Goal: Task Accomplishment & Management: Use online tool/utility

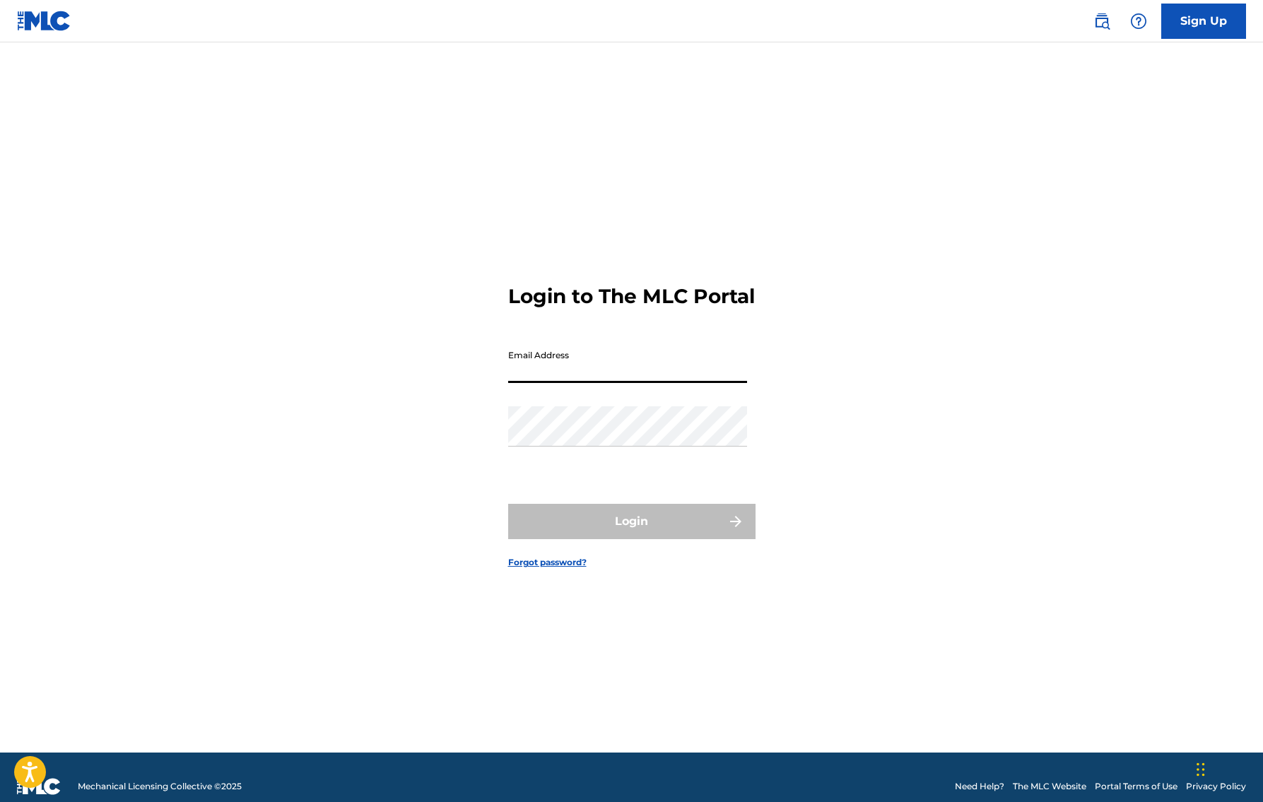
type input "[PERSON_NAME][EMAIL_ADDRESS][PERSON_NAME][DOMAIN_NAME]"
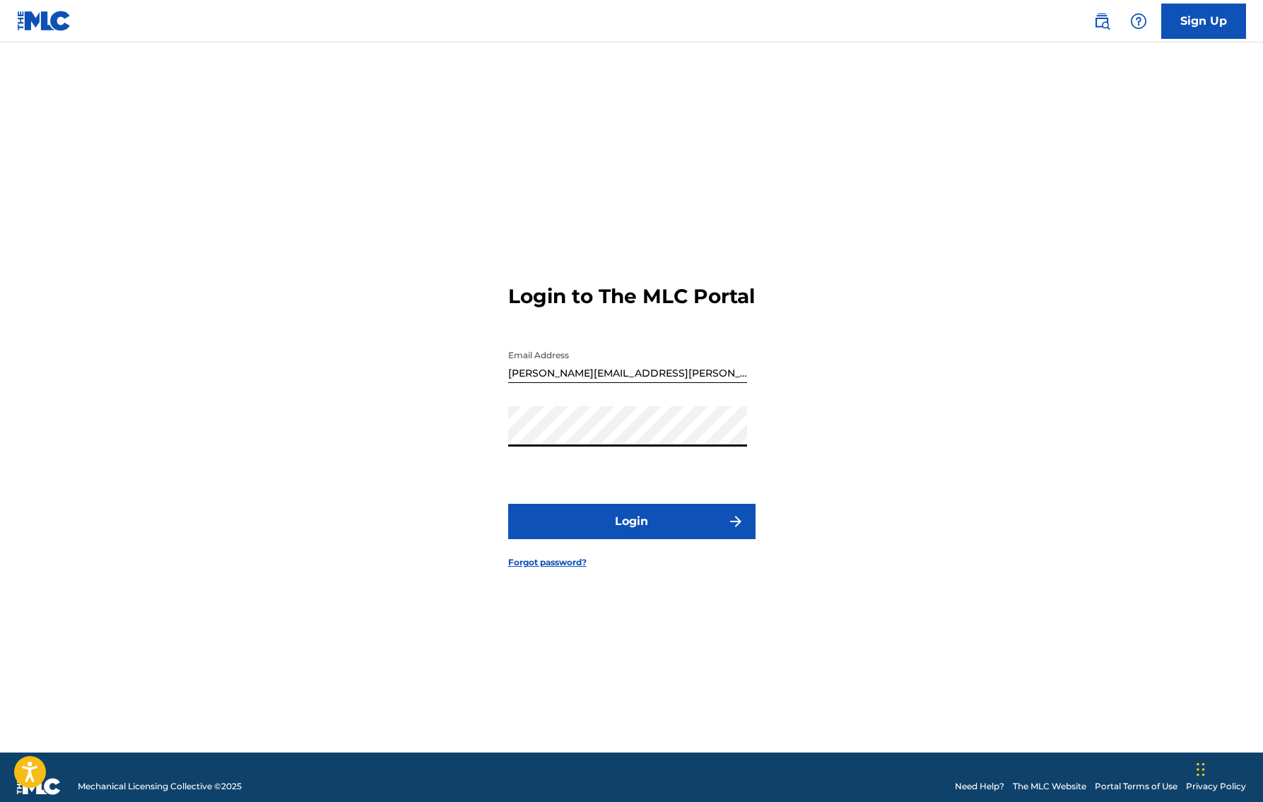
click at [616, 531] on button "Login" at bounding box center [631, 521] width 247 height 35
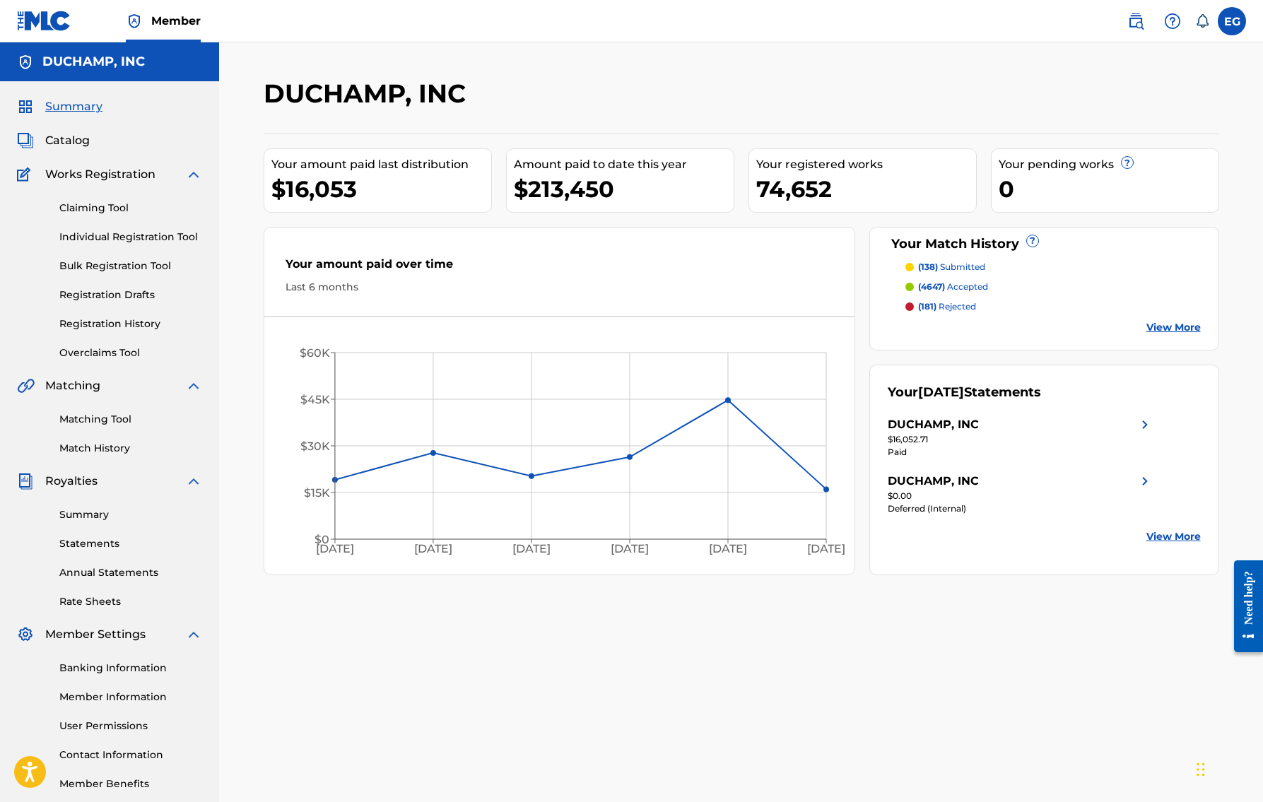
click at [105, 452] on link "Match History" at bounding box center [130, 448] width 143 height 15
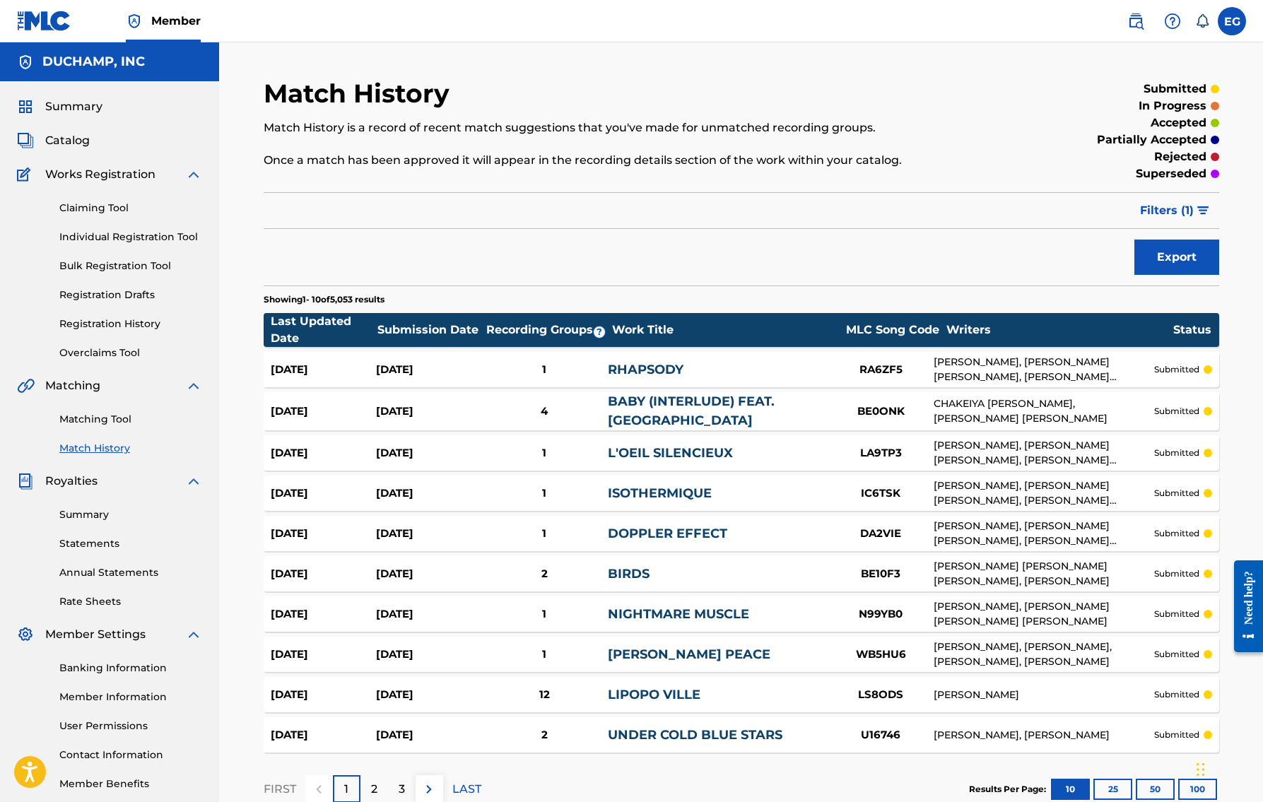
click at [109, 413] on link "Matching Tool" at bounding box center [130, 419] width 143 height 15
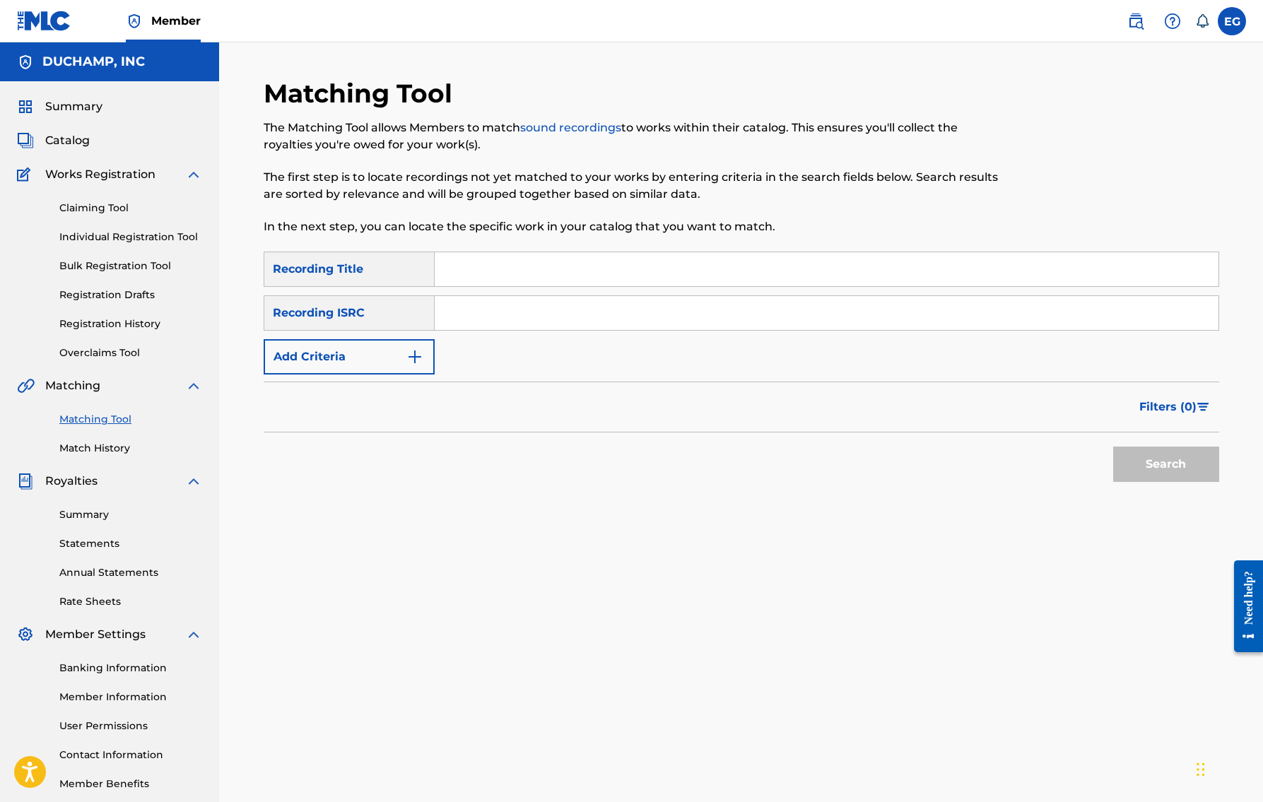
click at [472, 277] on input "Search Form" at bounding box center [827, 269] width 784 height 34
paste input "13mos"
click at [1116, 461] on button "Search" at bounding box center [1166, 464] width 106 height 35
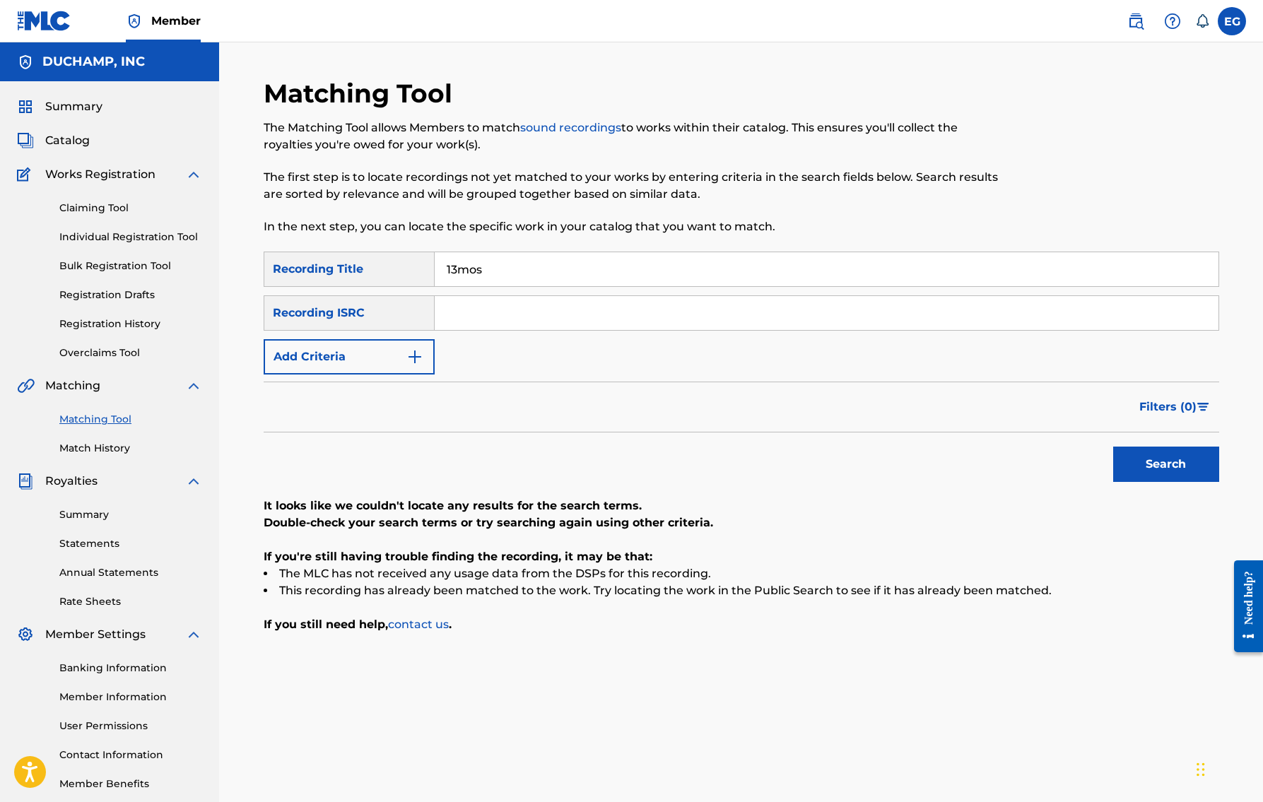
click at [457, 272] on input "13mos" at bounding box center [827, 269] width 784 height 34
type input "13 mos"
click at [1182, 466] on button "Search" at bounding box center [1166, 464] width 106 height 35
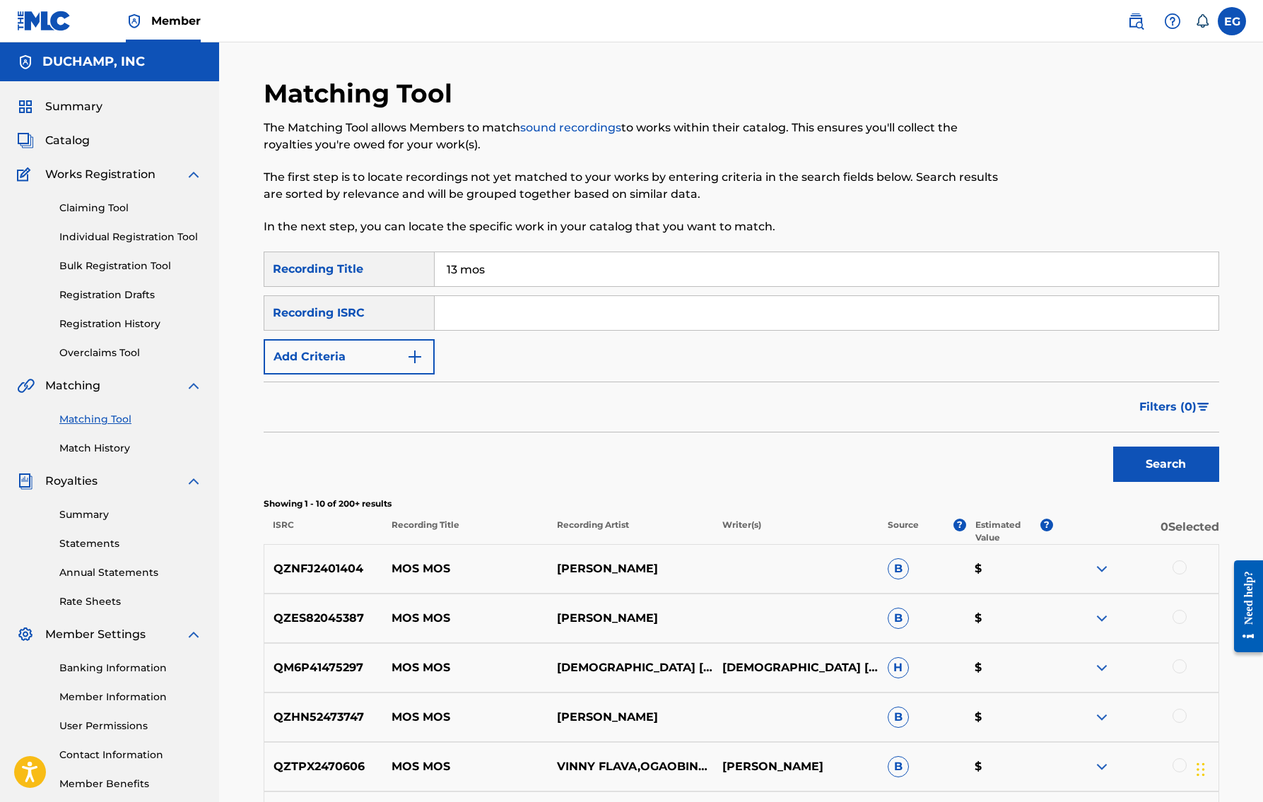
click at [77, 143] on span "Catalog" at bounding box center [67, 140] width 45 height 17
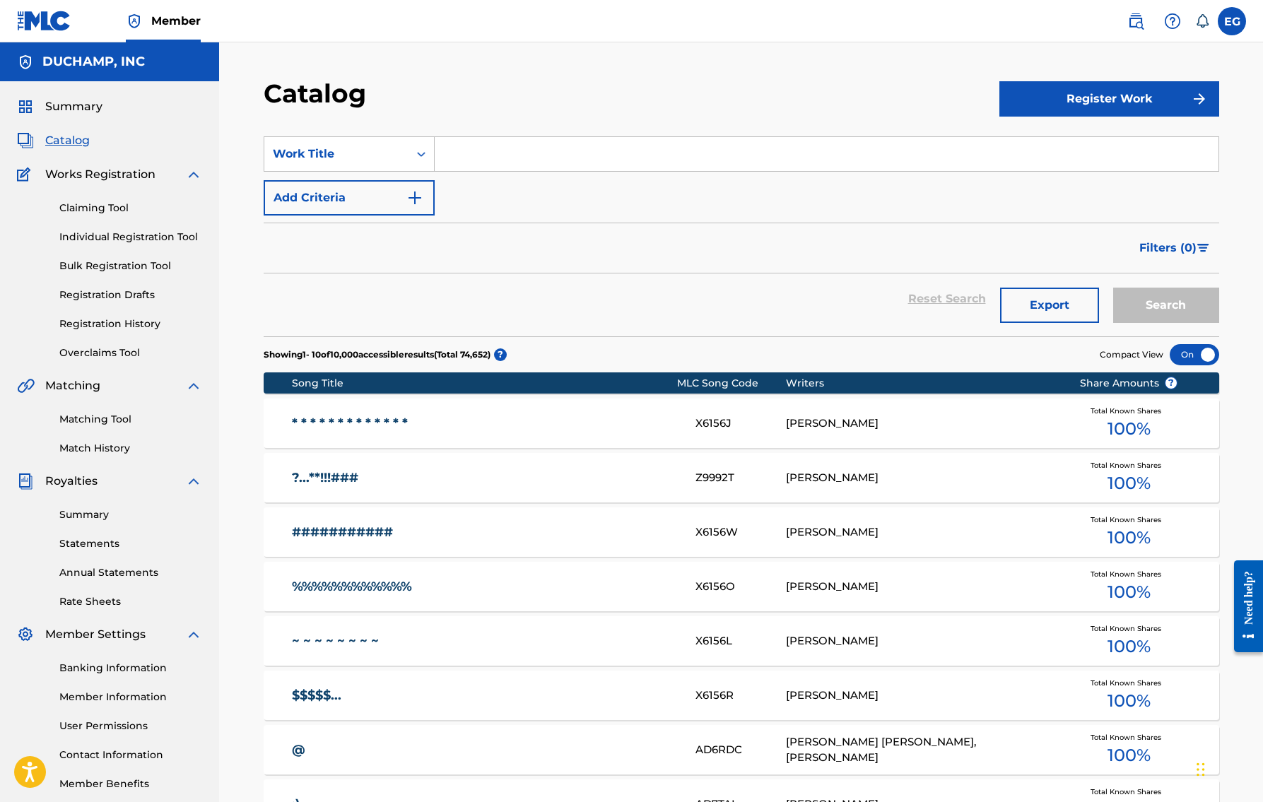
click at [501, 153] on input "Search Form" at bounding box center [827, 154] width 784 height 34
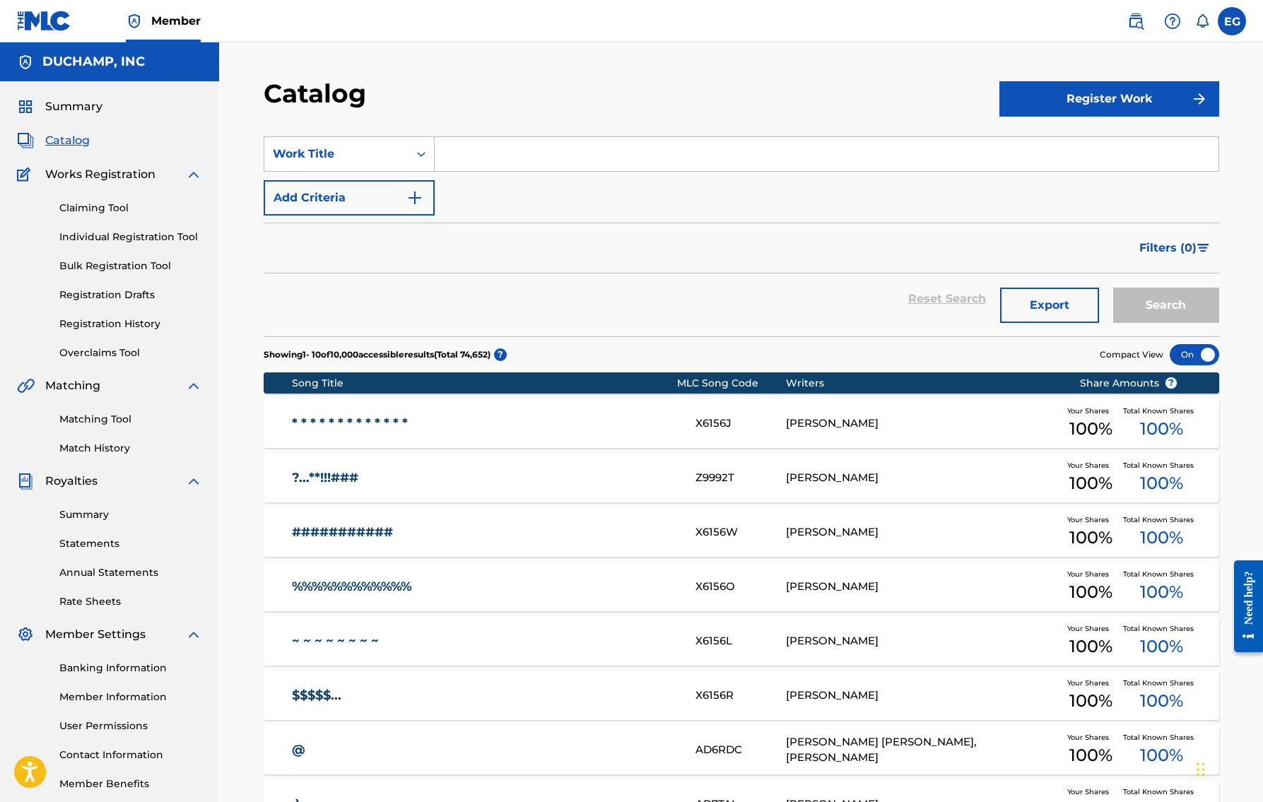
paste input "13mos"
type input "13mos"
click at [1160, 312] on button "Search" at bounding box center [1166, 305] width 106 height 35
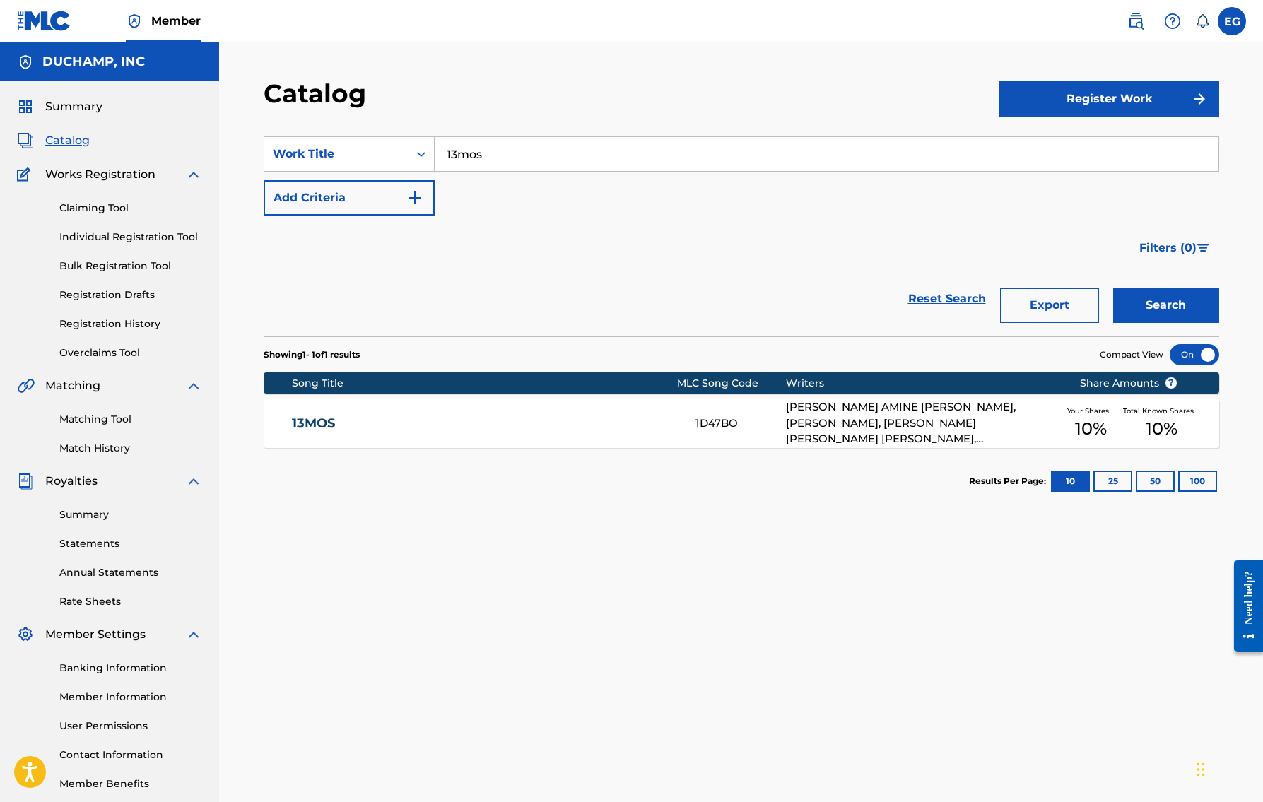
click at [435, 419] on link "13MOS" at bounding box center [484, 424] width 384 height 16
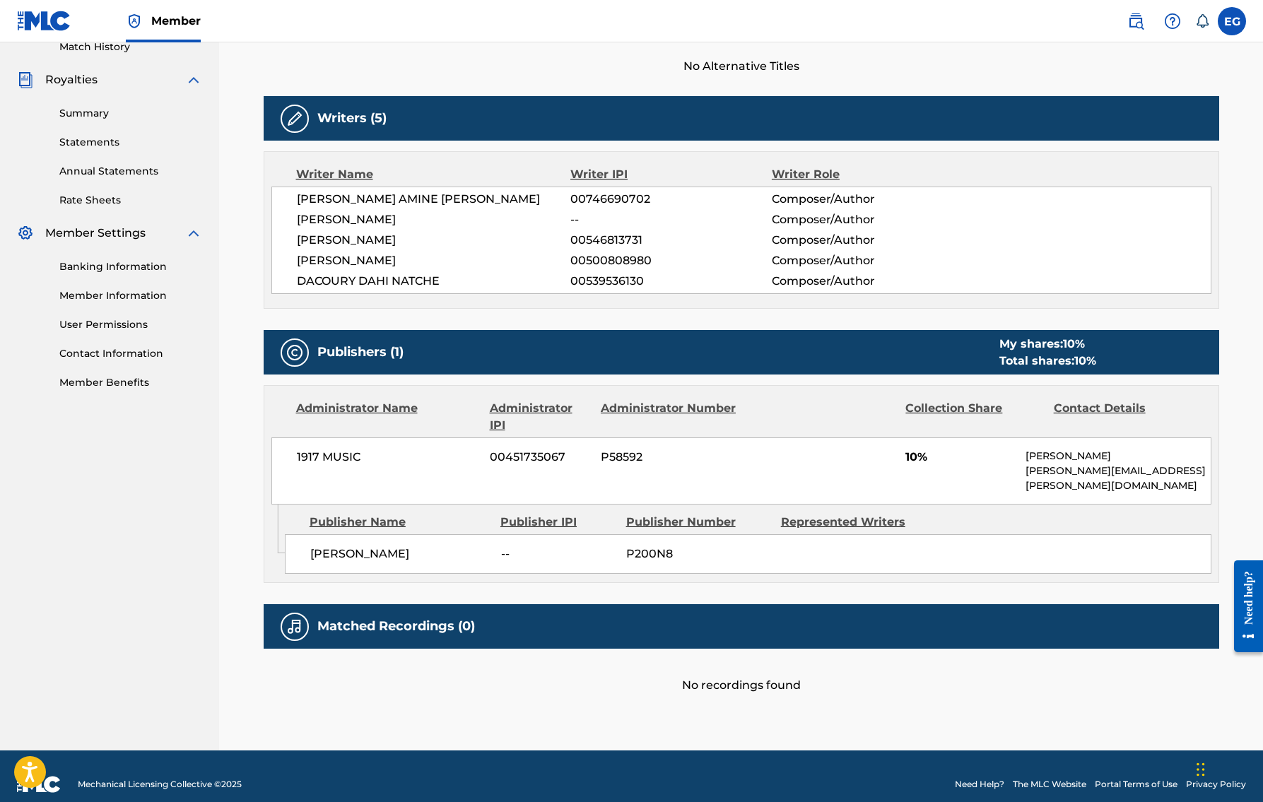
scroll to position [107, 0]
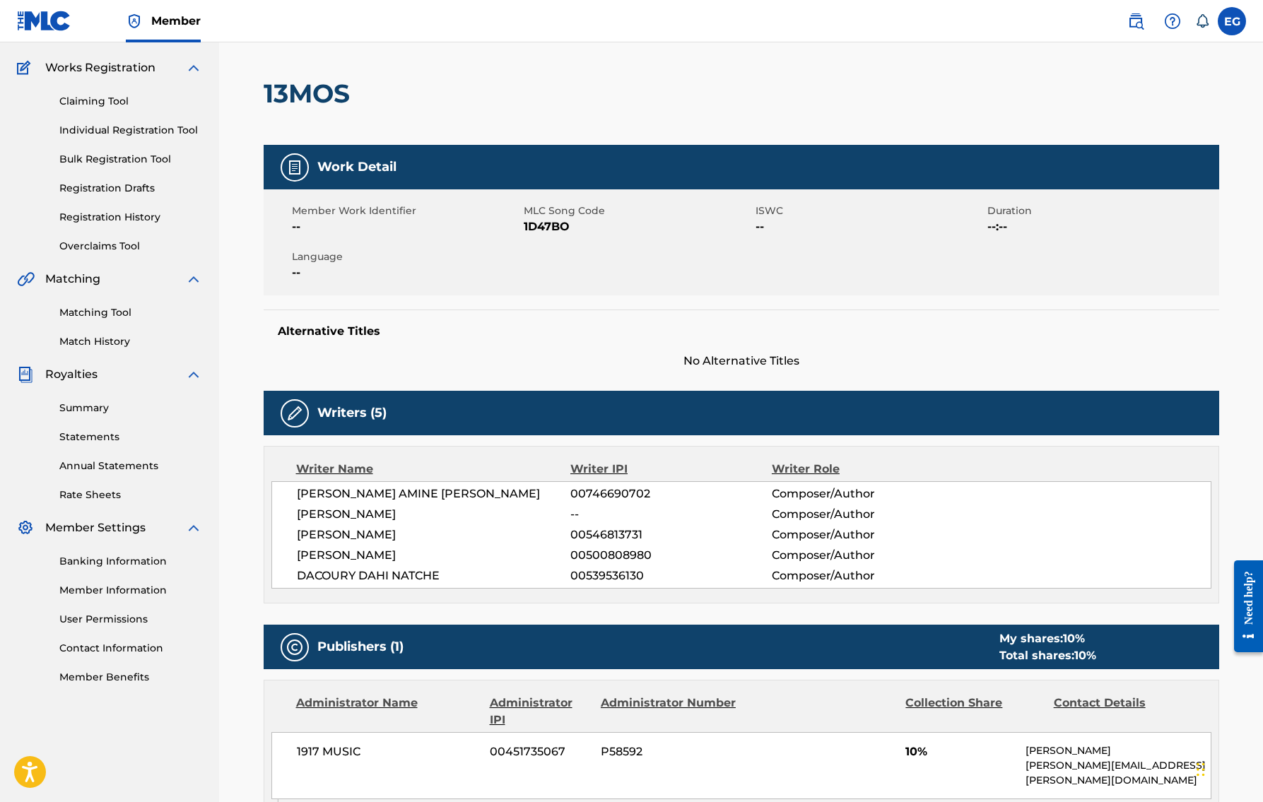
click at [112, 314] on link "Matching Tool" at bounding box center [130, 312] width 143 height 15
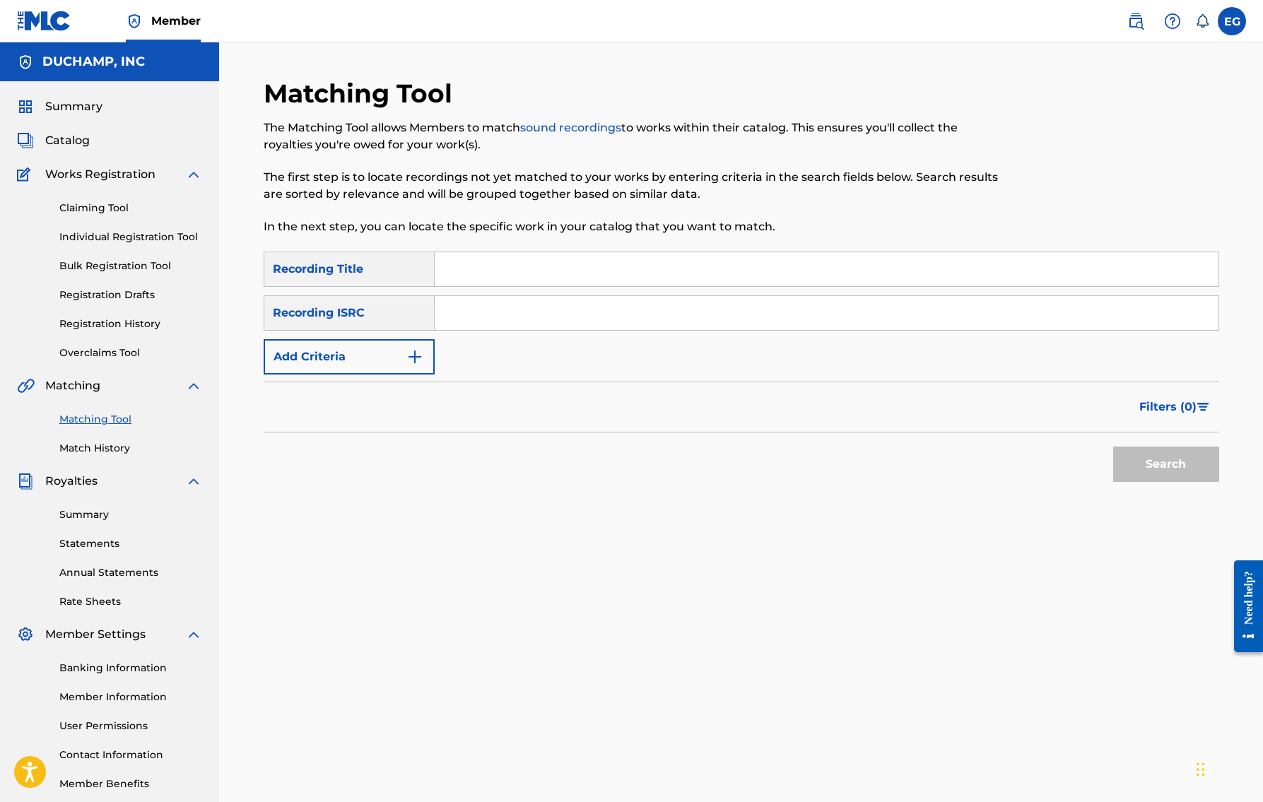
click at [507, 274] on input "Search Form" at bounding box center [827, 269] width 784 height 34
paste input "13mos"
type input "13mos"
click at [1167, 453] on button "Search" at bounding box center [1166, 464] width 106 height 35
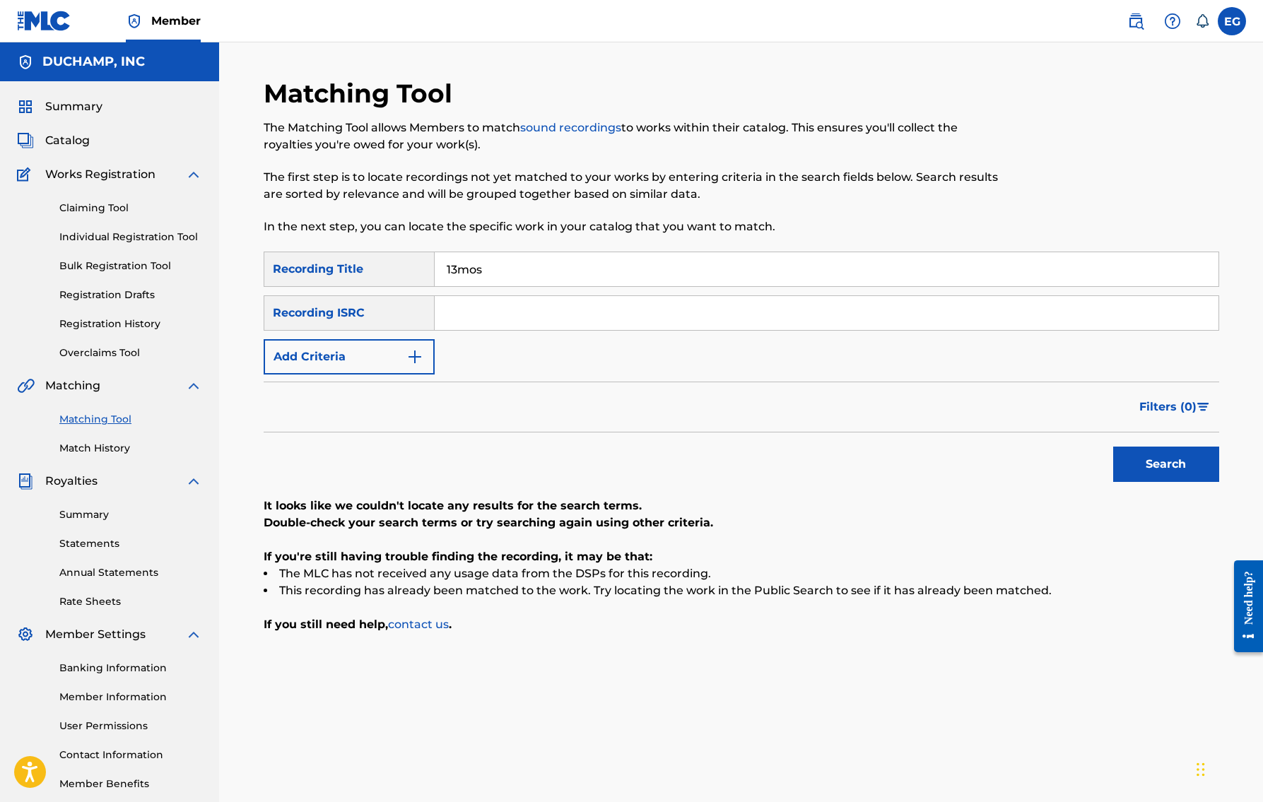
click at [360, 276] on div "Recording Title" at bounding box center [349, 269] width 171 height 35
click at [375, 358] on button "Add Criteria" at bounding box center [349, 356] width 171 height 35
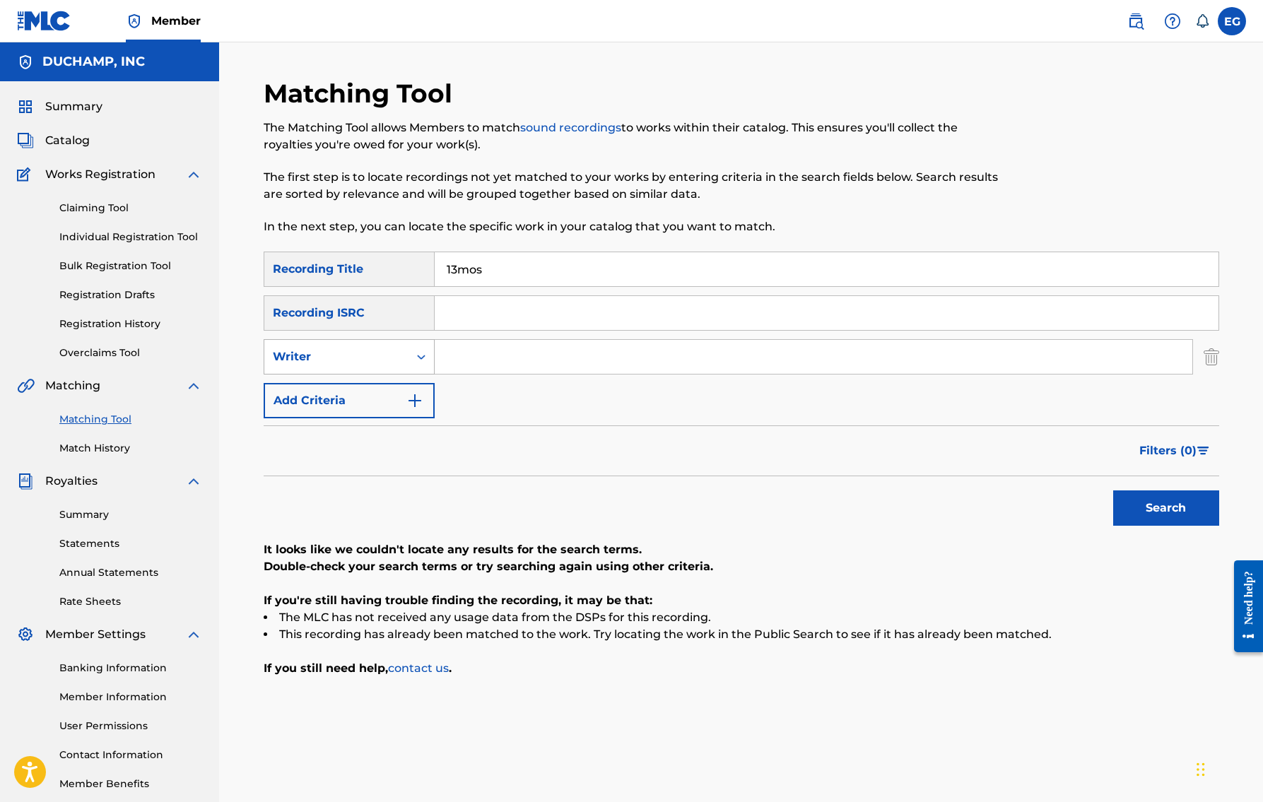
click at [351, 368] on div "Writer" at bounding box center [336, 356] width 144 height 27
click at [356, 425] on div "Writer" at bounding box center [349, 427] width 170 height 35
click at [368, 354] on div "Writer" at bounding box center [336, 356] width 127 height 17
drag, startPoint x: 364, startPoint y: 392, endPoint x: 409, endPoint y: 375, distance: 48.3
click at [365, 392] on div "Recording Artist" at bounding box center [349, 392] width 170 height 35
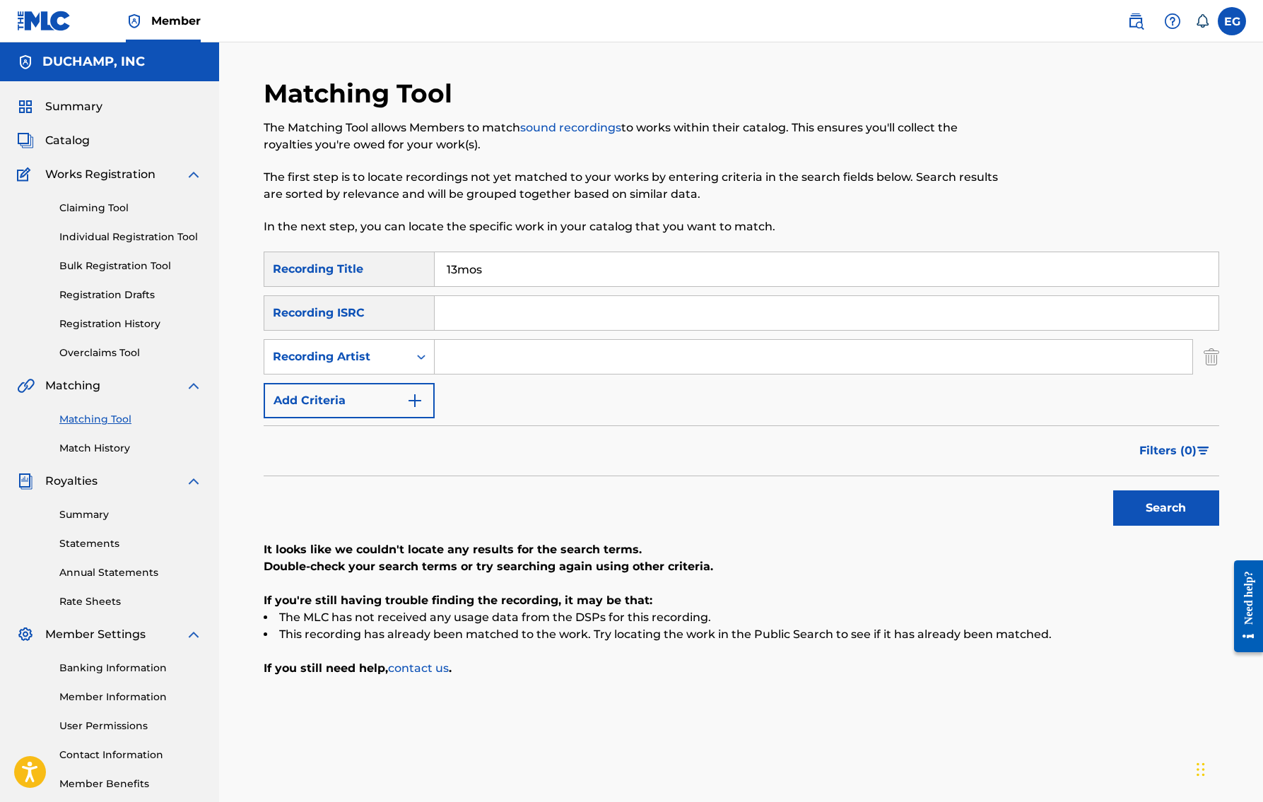
click at [459, 358] on input "Search Form" at bounding box center [814, 357] width 758 height 34
type input "anime"
click at [1156, 508] on button "Search" at bounding box center [1166, 507] width 106 height 35
drag, startPoint x: 507, startPoint y: 278, endPoint x: 414, endPoint y: 266, distance: 93.4
click at [414, 266] on div "SearchWithCriteria0c4ae7e4-6c7c-41d7-bf23-51ae5ca9cdd8 Recording Title 13mos" at bounding box center [742, 269] width 956 height 35
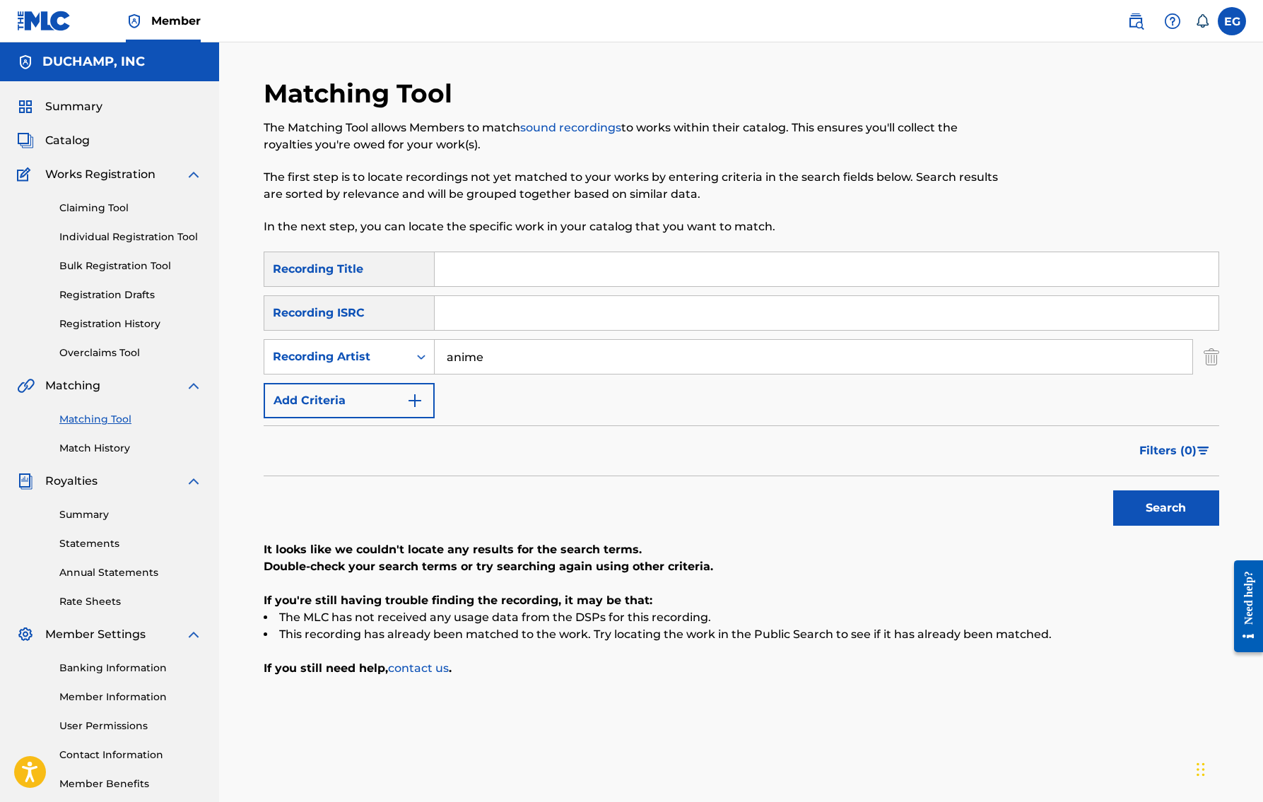
click at [1167, 505] on button "Search" at bounding box center [1166, 507] width 106 height 35
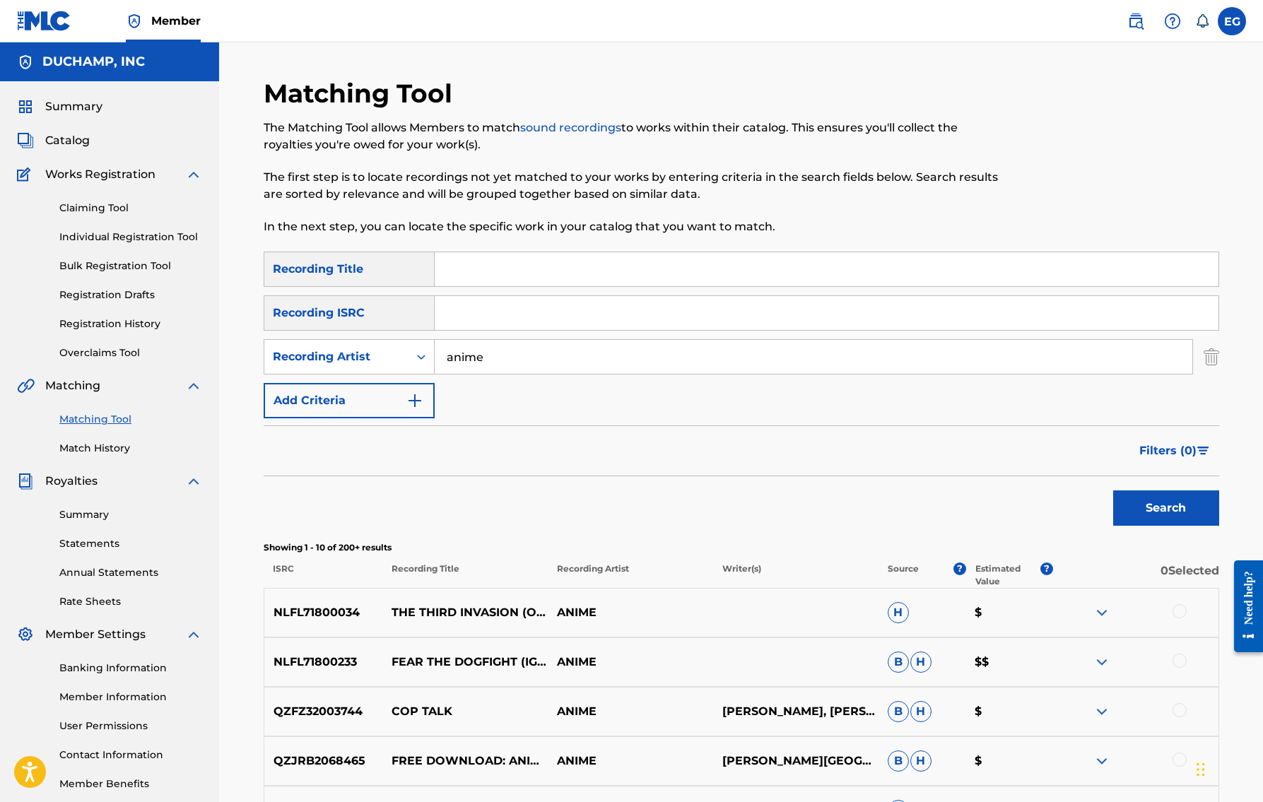
click at [477, 273] on input "Search Form" at bounding box center [827, 269] width 784 height 34
click at [1165, 508] on button "Search" at bounding box center [1166, 507] width 106 height 35
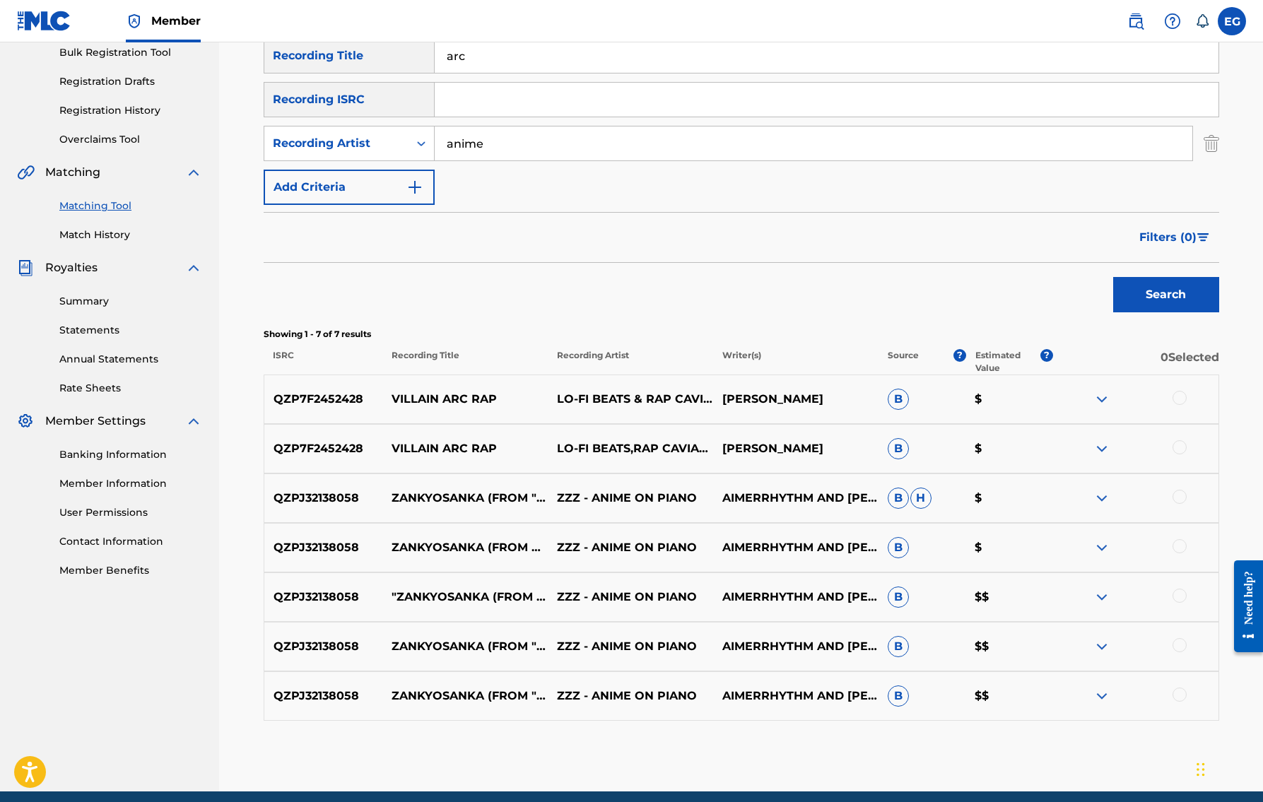
scroll to position [69, 0]
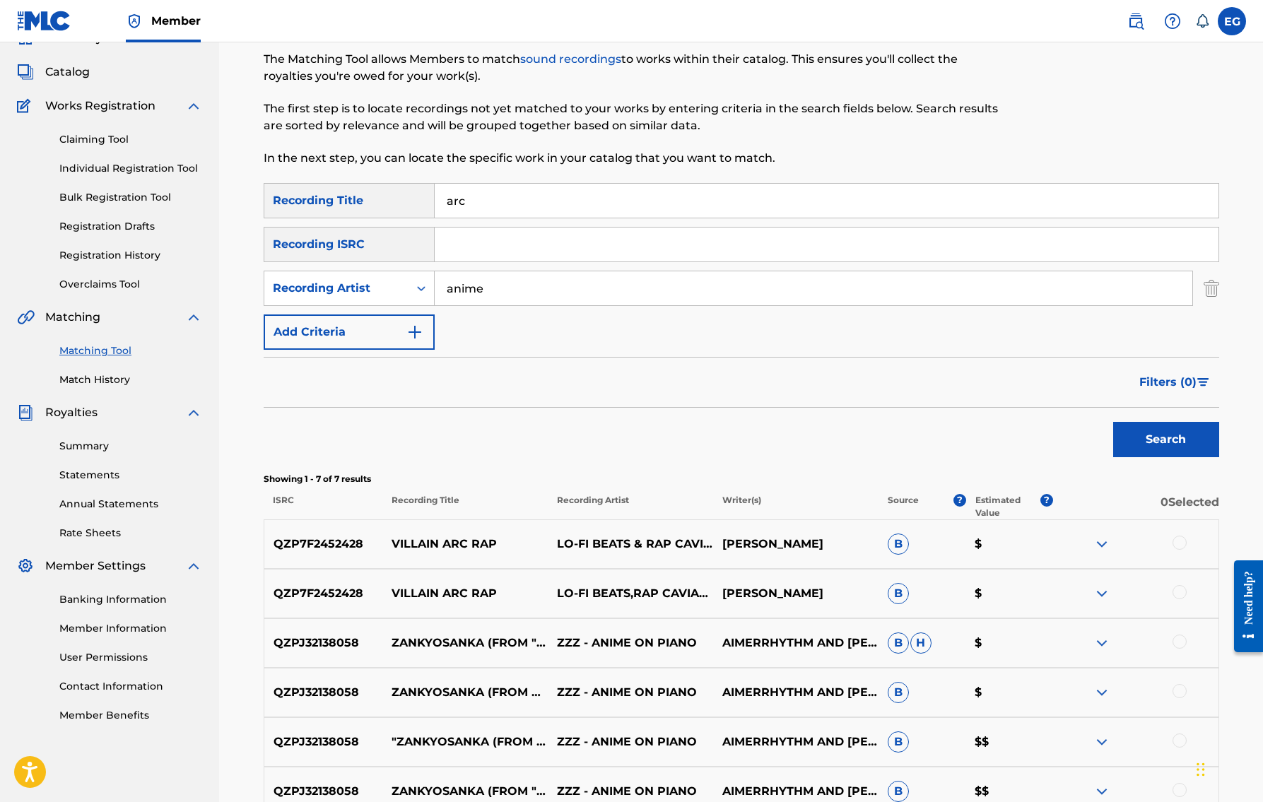
drag, startPoint x: 495, startPoint y: 198, endPoint x: 419, endPoint y: 190, distance: 76.7
click at [419, 190] on div "SearchWithCriteria0c4ae7e4-6c7c-41d7-bf23-51ae5ca9cdd8 Recording Title arc" at bounding box center [742, 200] width 956 height 35
type input "vacay"
click at [1165, 440] on button "Search" at bounding box center [1166, 439] width 106 height 35
